Goal: Task Accomplishment & Management: Manage account settings

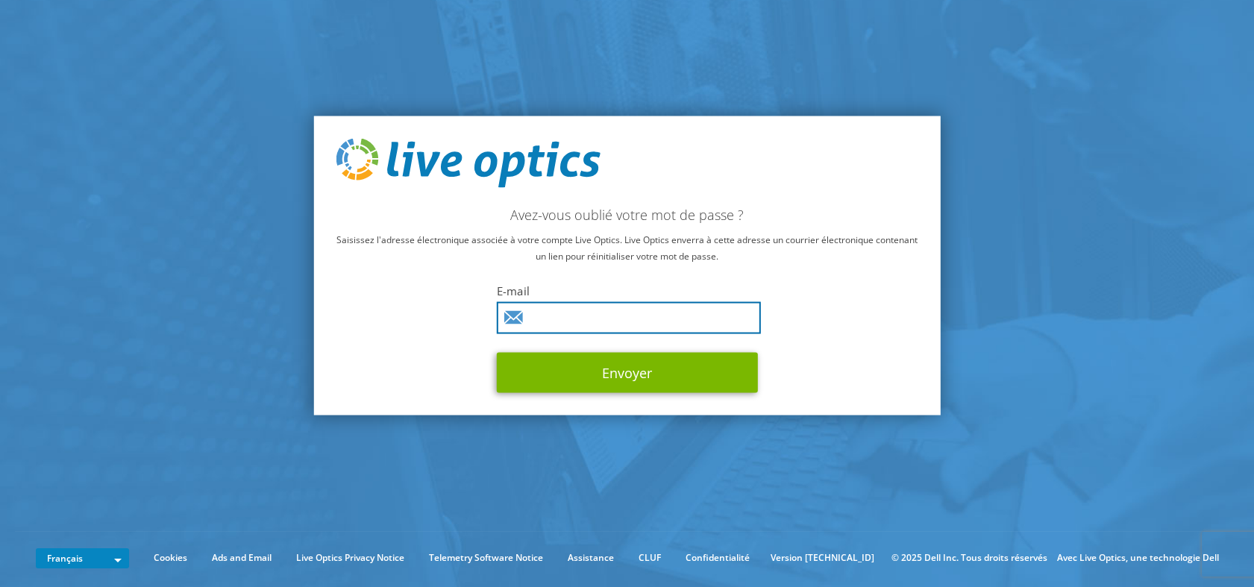
click at [573, 316] on input "text" at bounding box center [629, 317] width 264 height 32
click at [571, 321] on input "text" at bounding box center [629, 317] width 264 height 32
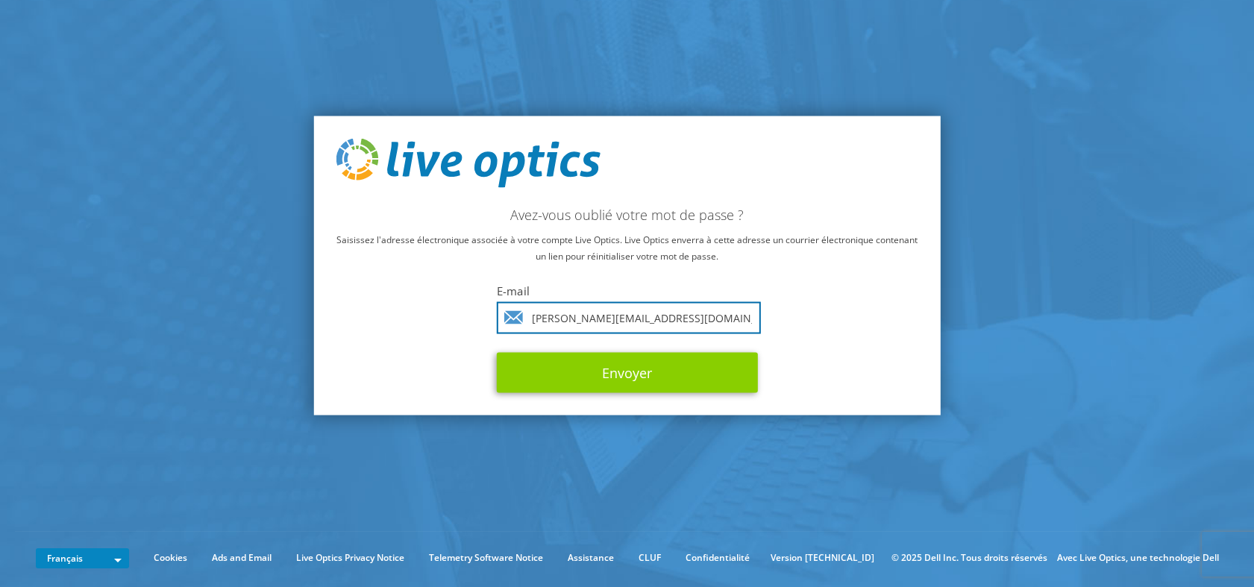
type input "mikael.chance@provectio.fr"
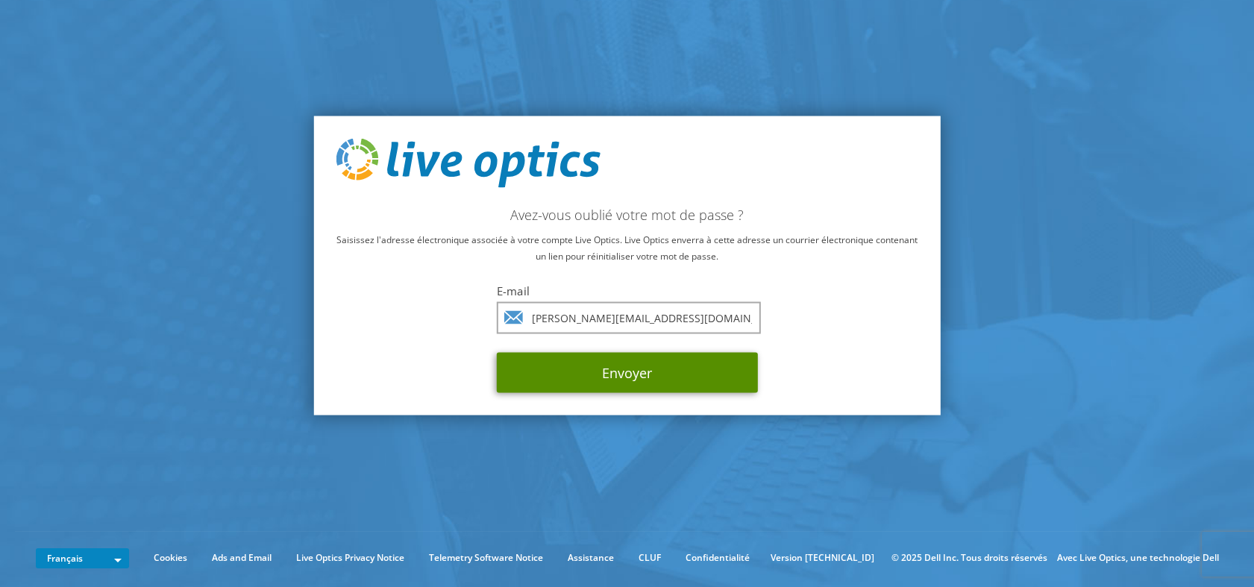
click at [626, 370] on button "Envoyer" at bounding box center [627, 372] width 261 height 40
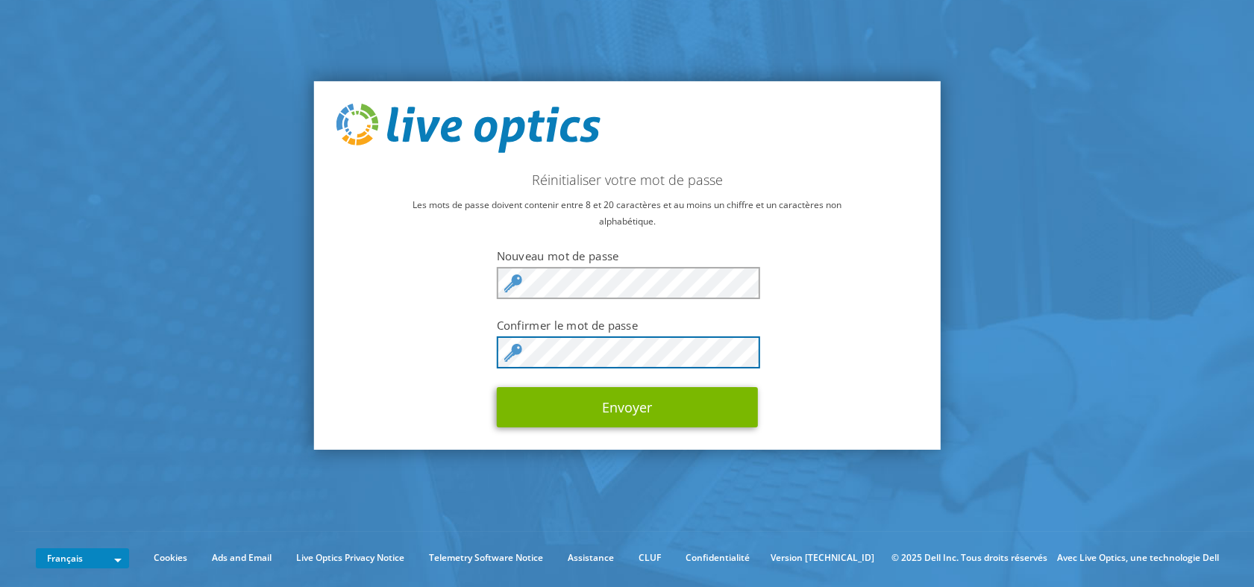
click at [497, 387] on button "Envoyer" at bounding box center [627, 407] width 261 height 40
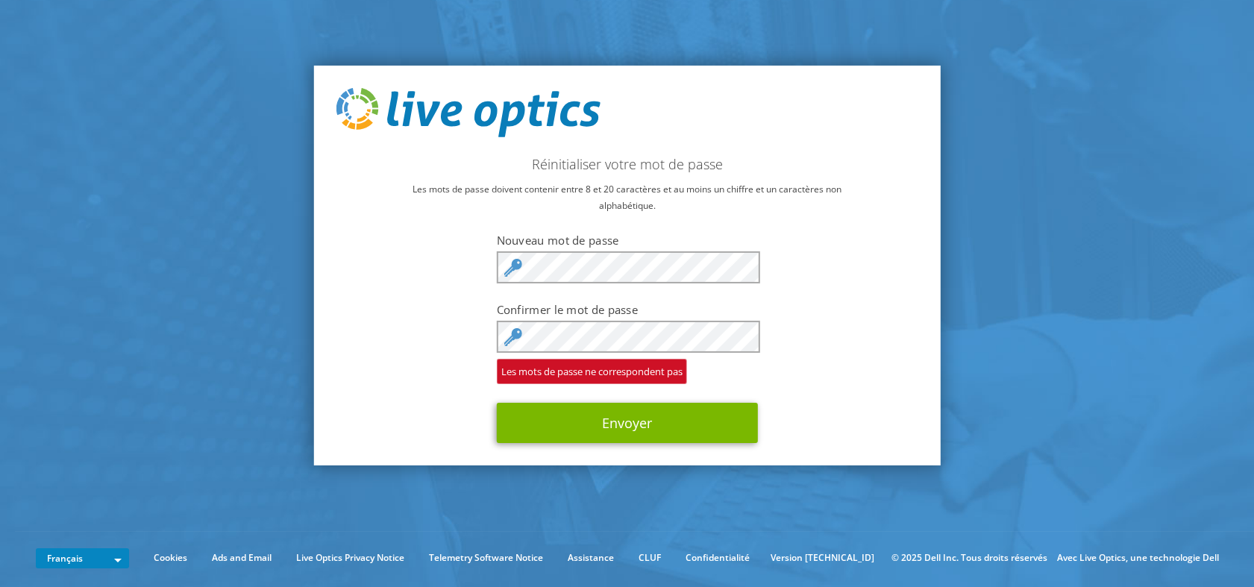
drag, startPoint x: 920, startPoint y: 240, endPoint x: 907, endPoint y: 248, distance: 15.7
click at [917, 241] on div "Réinitialiser votre mot de passe Les mots de passe doivent contenir entre 8 et …" at bounding box center [626, 266] width 627 height 400
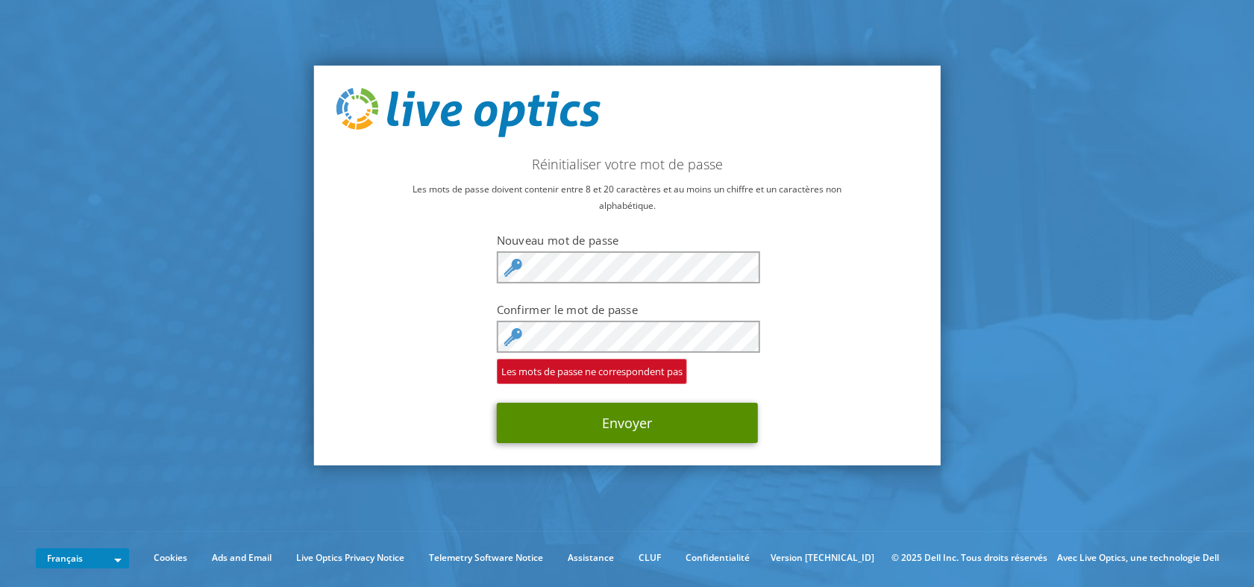
click at [688, 425] on button "Envoyer" at bounding box center [627, 423] width 261 height 40
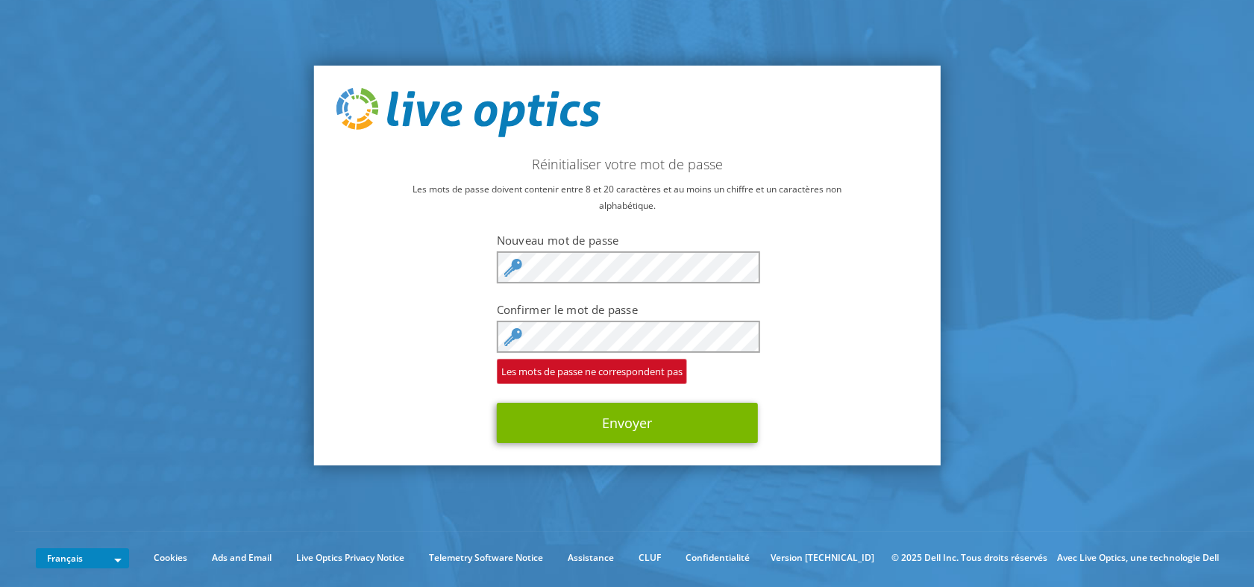
click at [515, 333] on icon at bounding box center [513, 337] width 18 height 18
click at [890, 200] on p "Les mots de passe doivent contenir entre 8 et 20 caractères et au moins un chif…" at bounding box center [627, 197] width 582 height 33
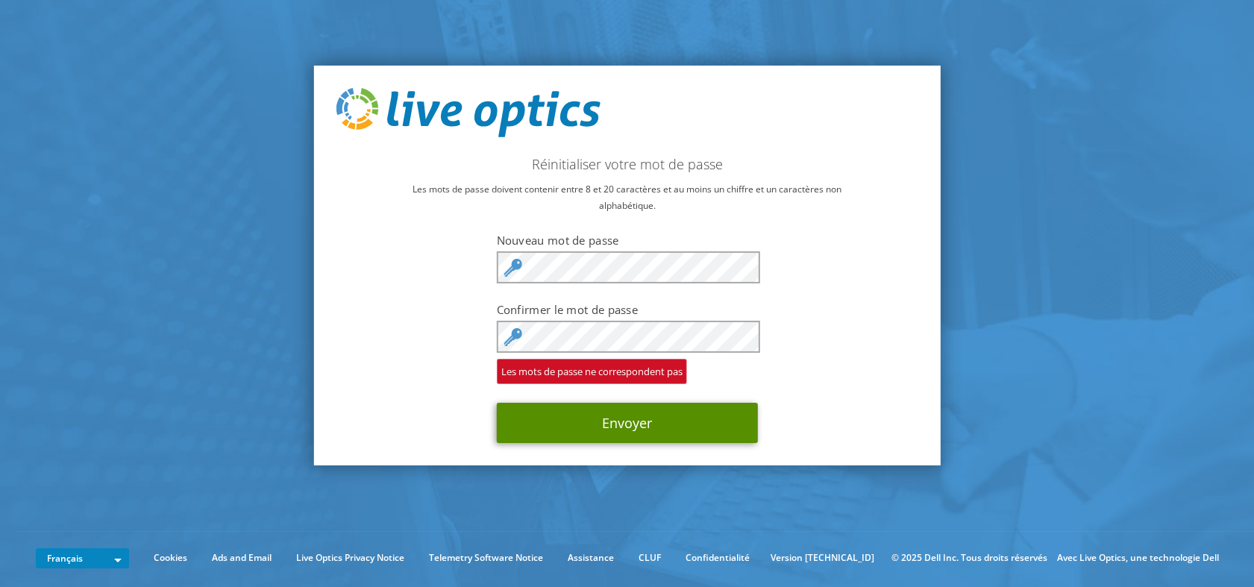
click at [664, 424] on button "Envoyer" at bounding box center [627, 423] width 261 height 40
